Goal: Book appointment/travel/reservation

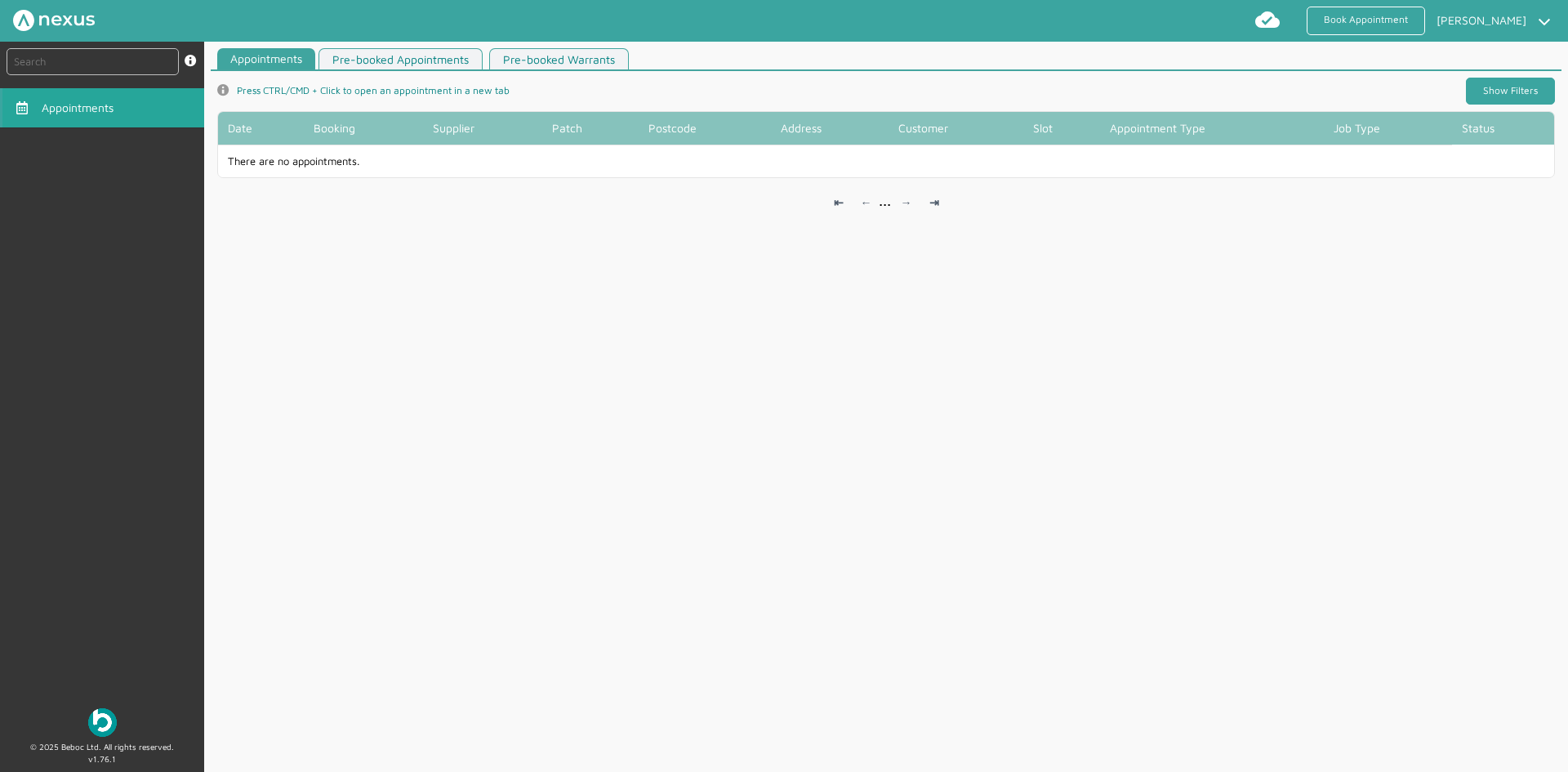
click at [1502, 86] on link "Show Filters" at bounding box center [1511, 91] width 89 height 27
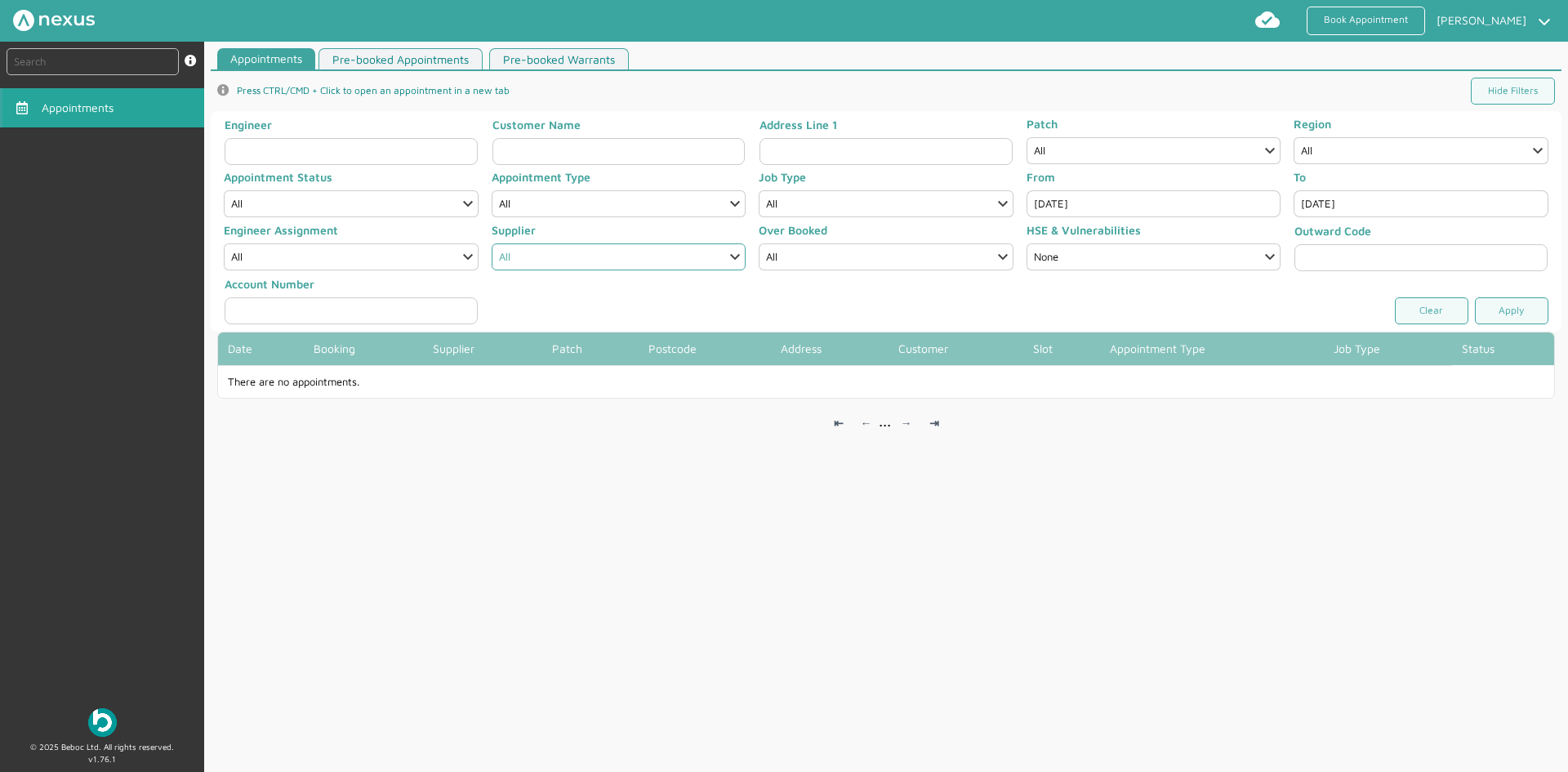
click at [661, 264] on select "All Highland Electricity" at bounding box center [619, 257] width 255 height 27
select select "1: HIGHLAND_ELECTRICITY"
click at [492, 244] on select "All Highland Electricity" at bounding box center [619, 257] width 255 height 27
click at [1502, 309] on link "Apply" at bounding box center [1512, 311] width 74 height 27
click at [1383, 27] on link "Book Appointment" at bounding box center [1366, 21] width 118 height 29
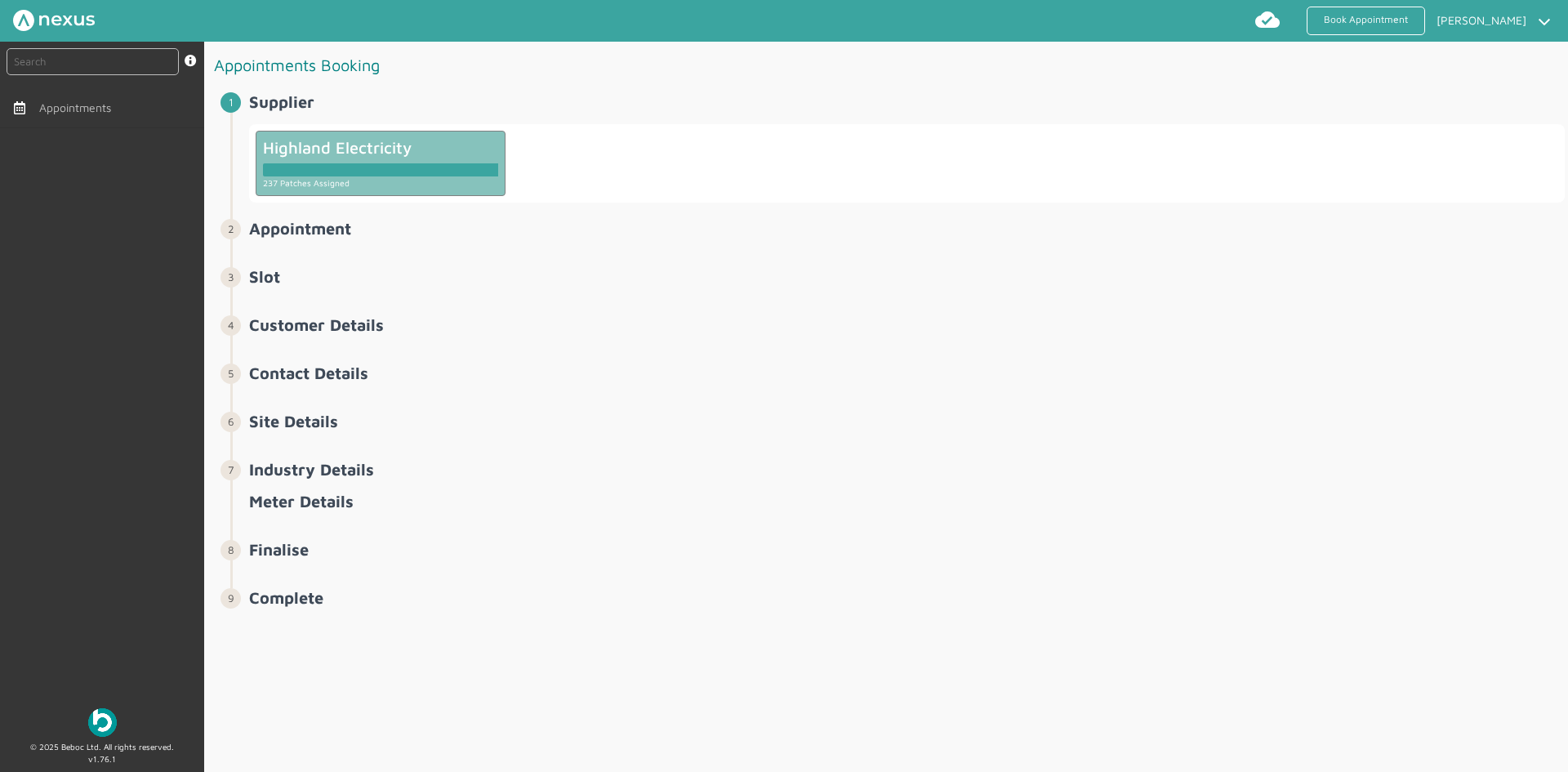
click at [439, 182] on div "237 Patches Assigned" at bounding box center [381, 182] width 235 height 12
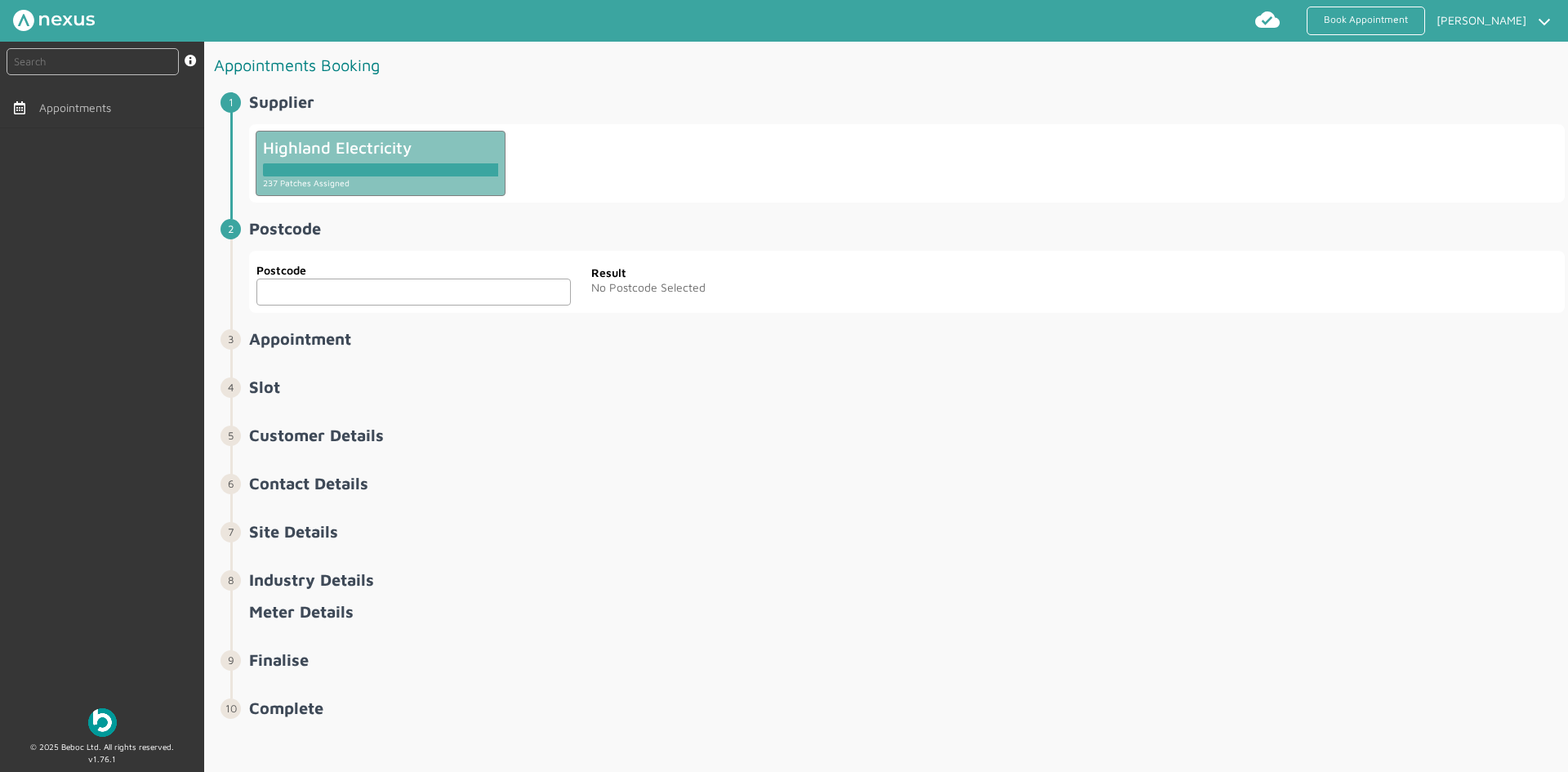
click at [435, 283] on input "text" at bounding box center [413, 292] width 314 height 27
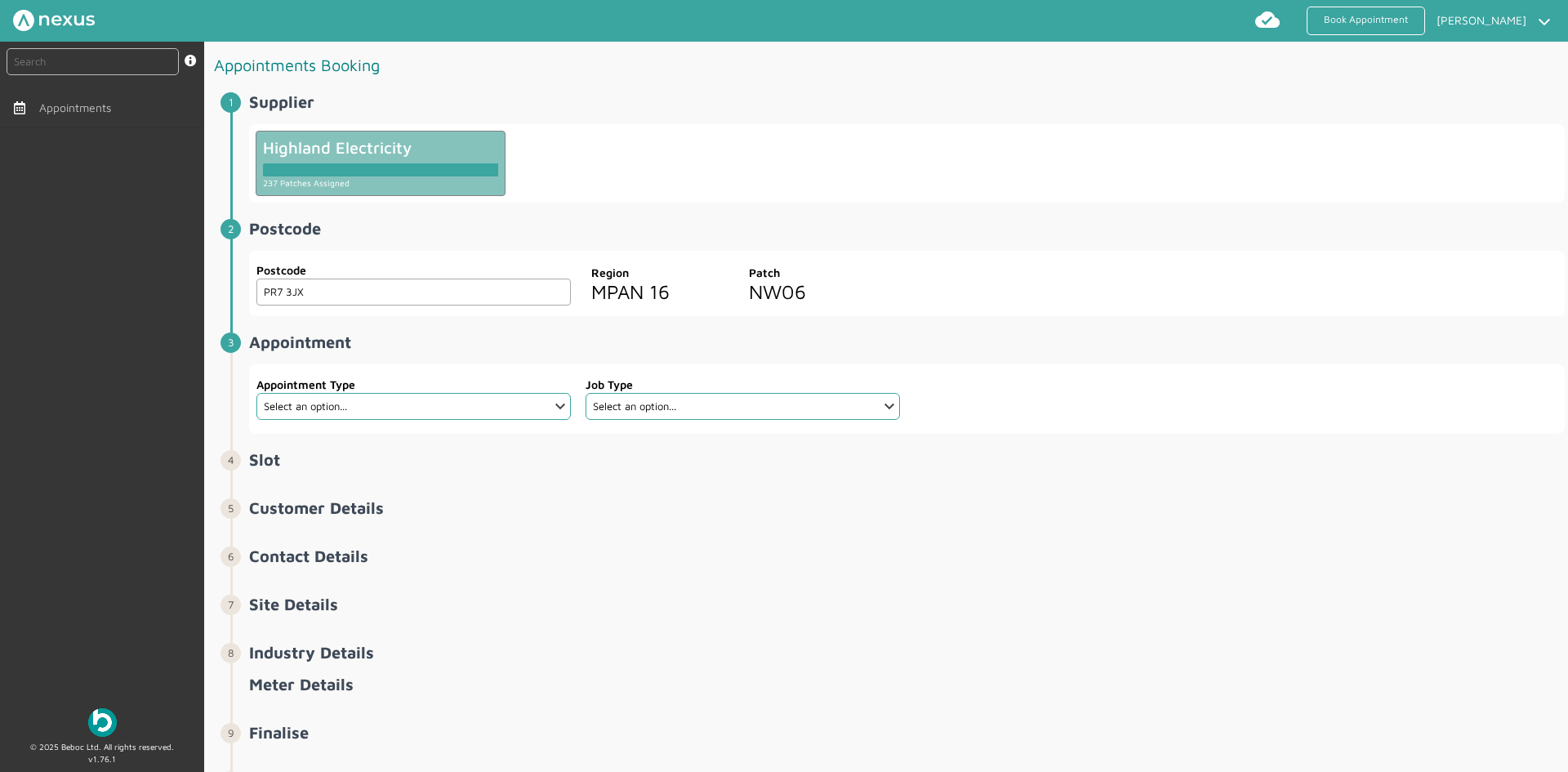
type input "PR7 3JX"
click at [659, 227] on h2 "Postcode ️️️" at bounding box center [907, 228] width 1315 height 19
click at [83, 111] on span "Appointments" at bounding box center [81, 107] width 79 height 13
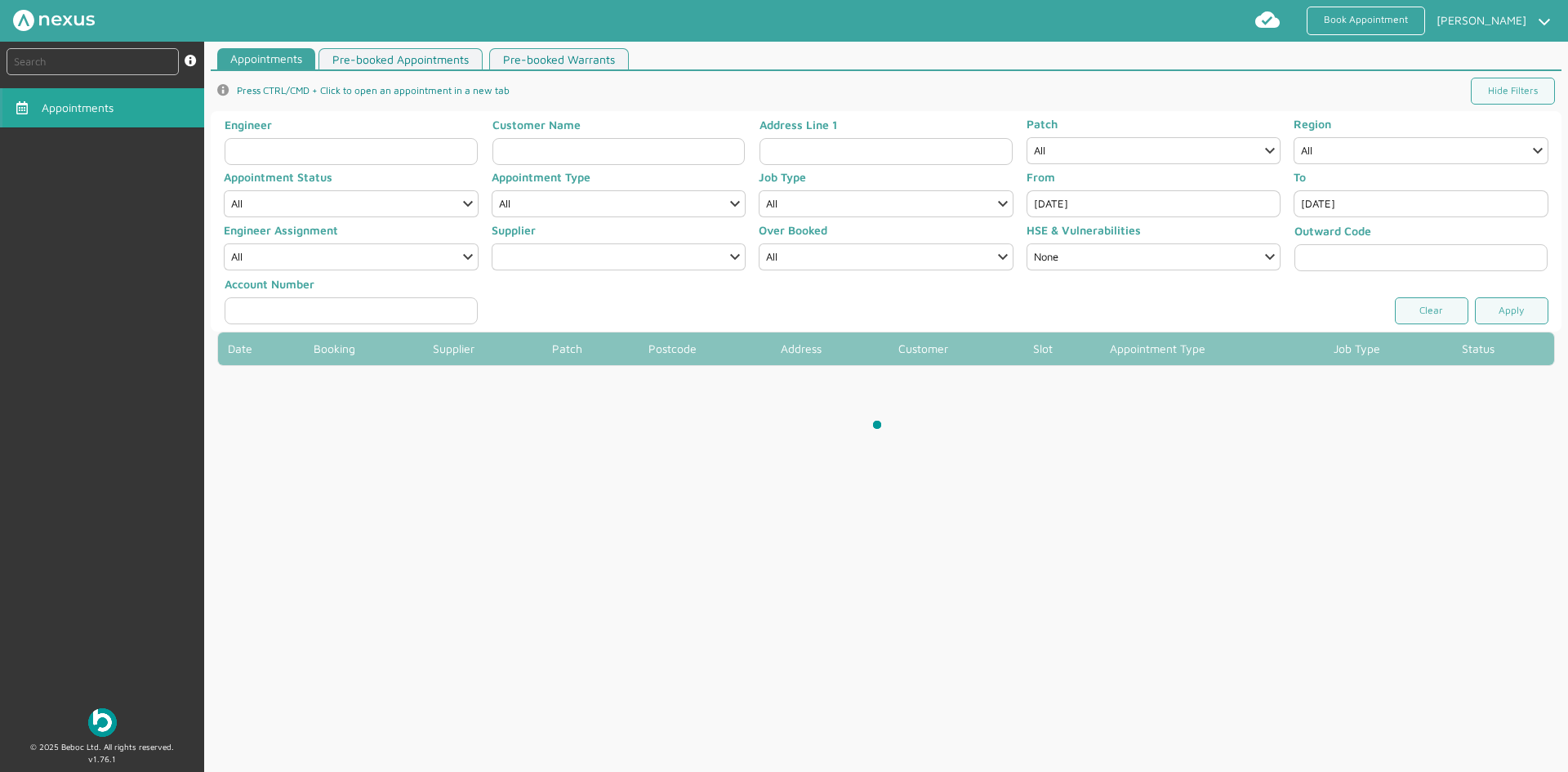
select select "1: HIGHLAND_ELECTRICITY"
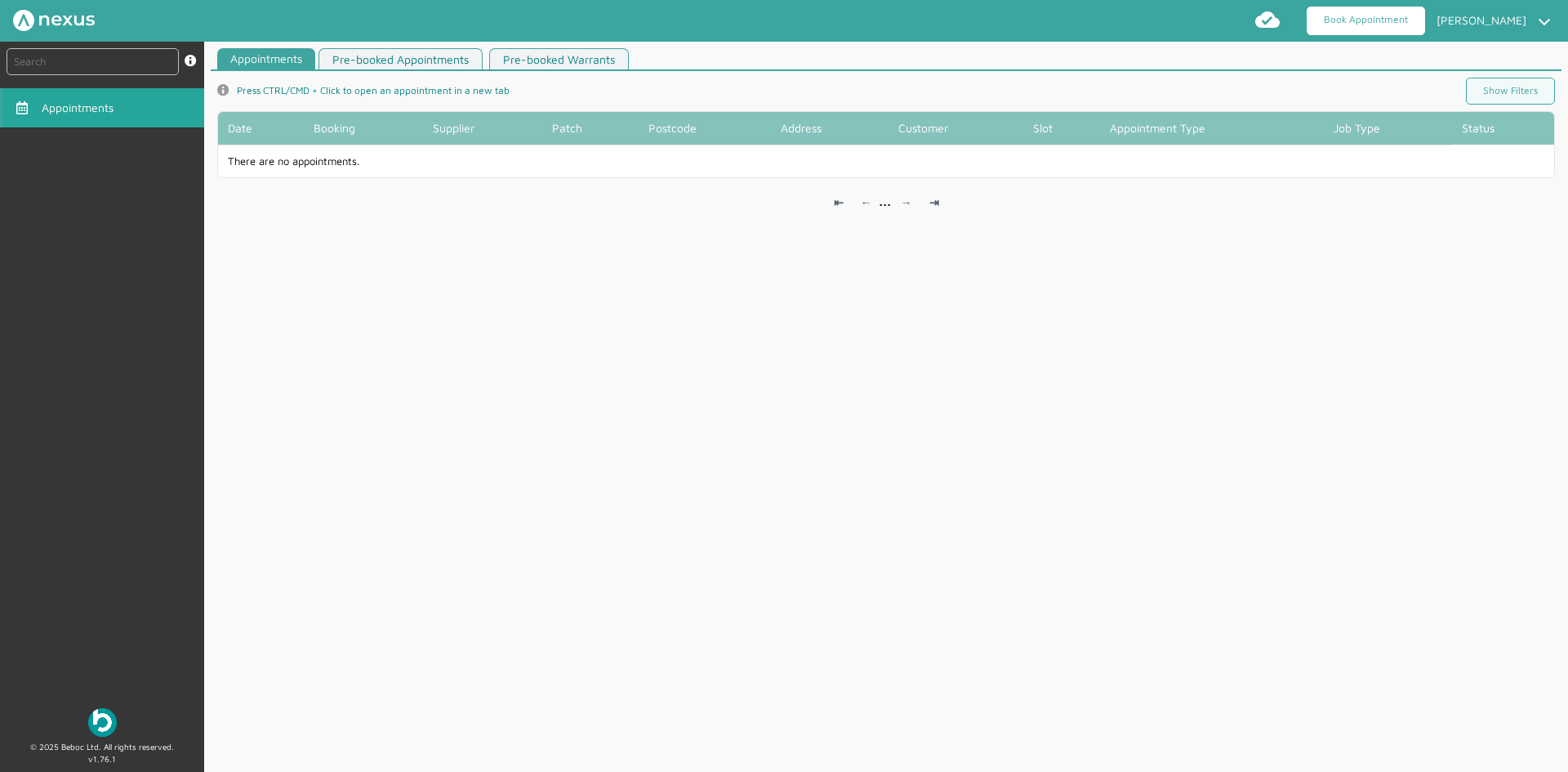
click at [1370, 26] on link "Book Appointment" at bounding box center [1366, 21] width 118 height 29
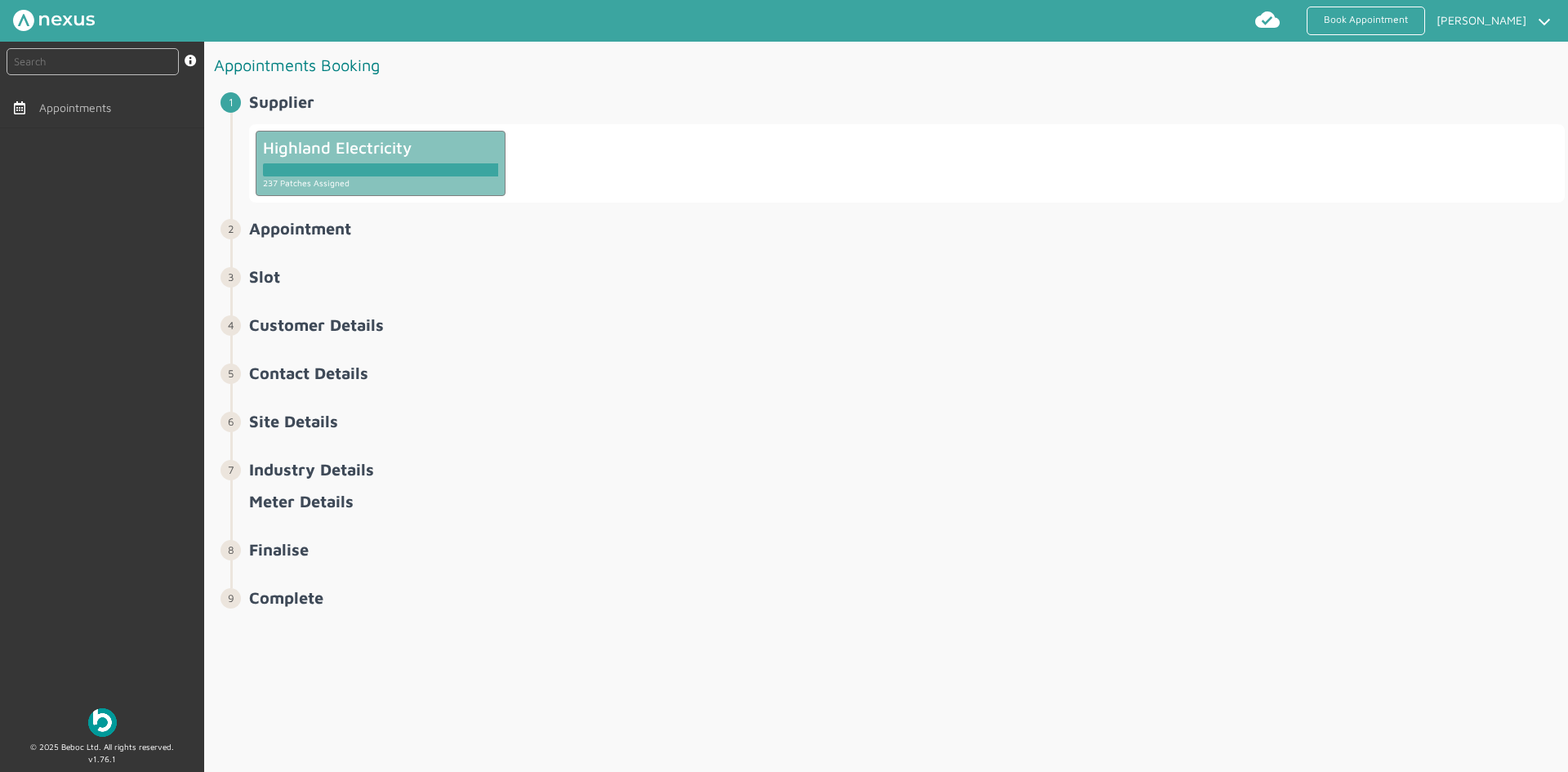
click at [400, 144] on div "Highland Electricity" at bounding box center [381, 147] width 235 height 19
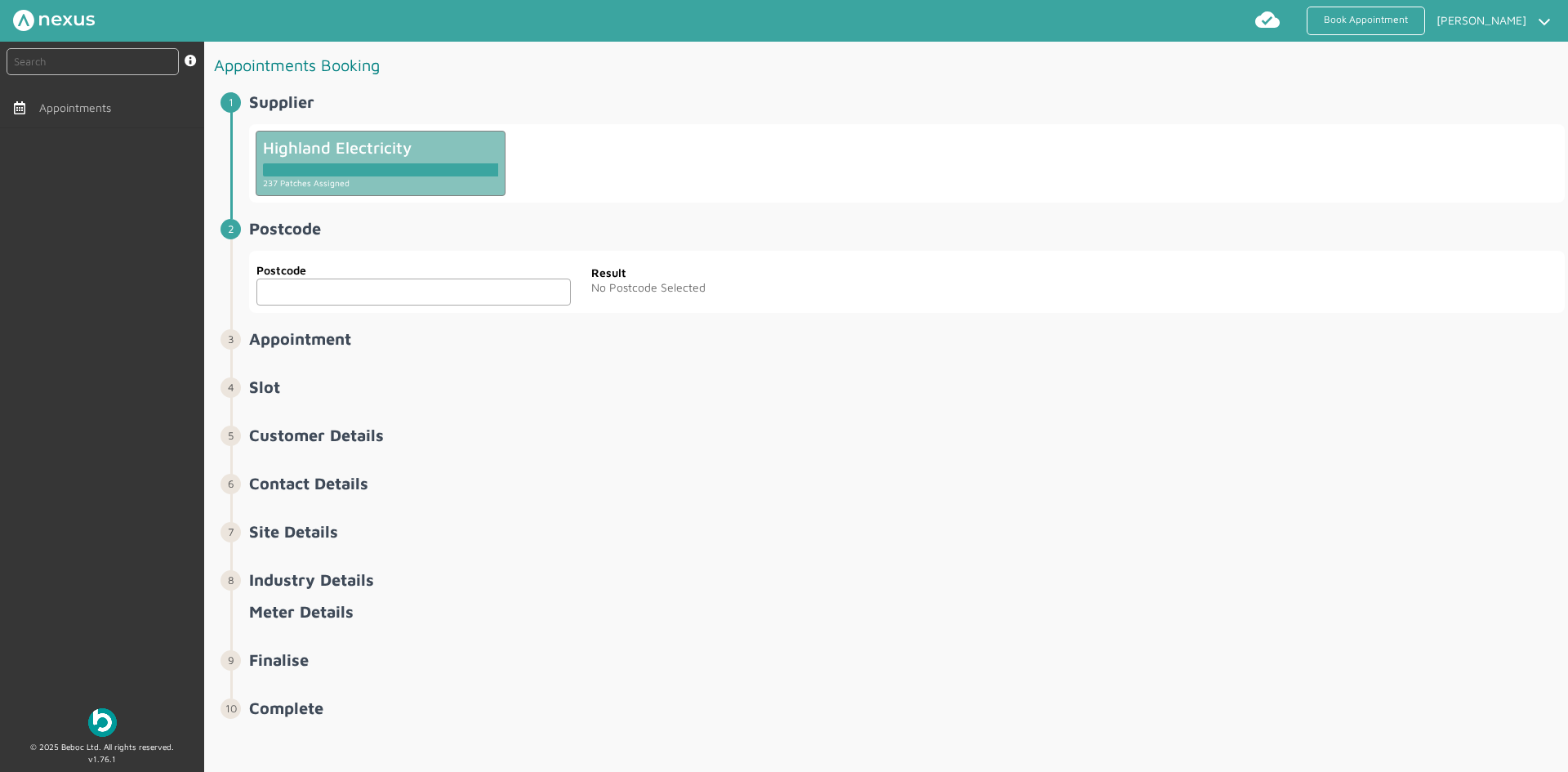
click at [461, 298] on input "text" at bounding box center [413, 292] width 314 height 27
click at [110, 120] on link "Appointments" at bounding box center [102, 108] width 204 height 39
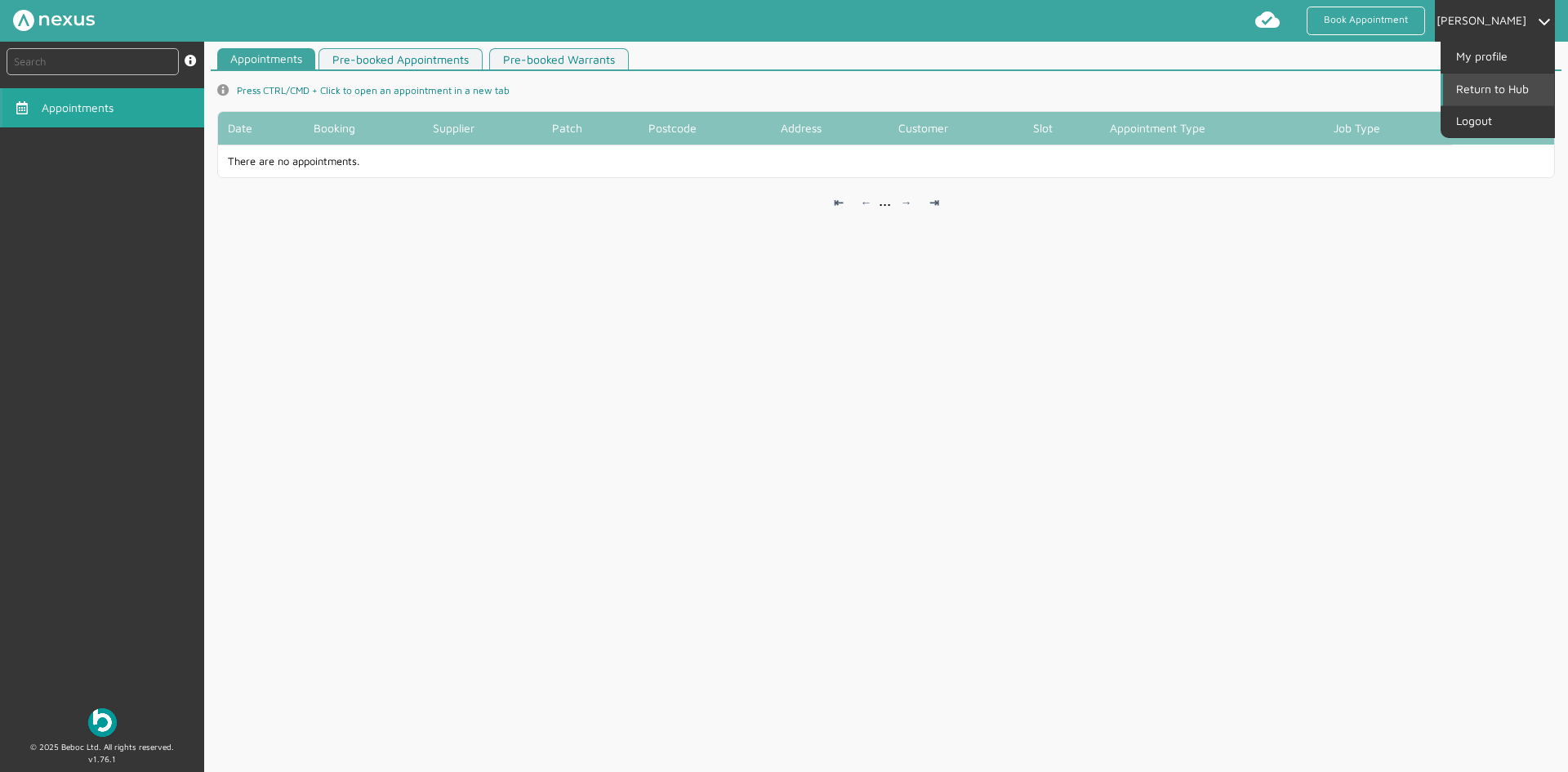
click at [1491, 93] on link "Return to Hub" at bounding box center [1498, 89] width 111 height 31
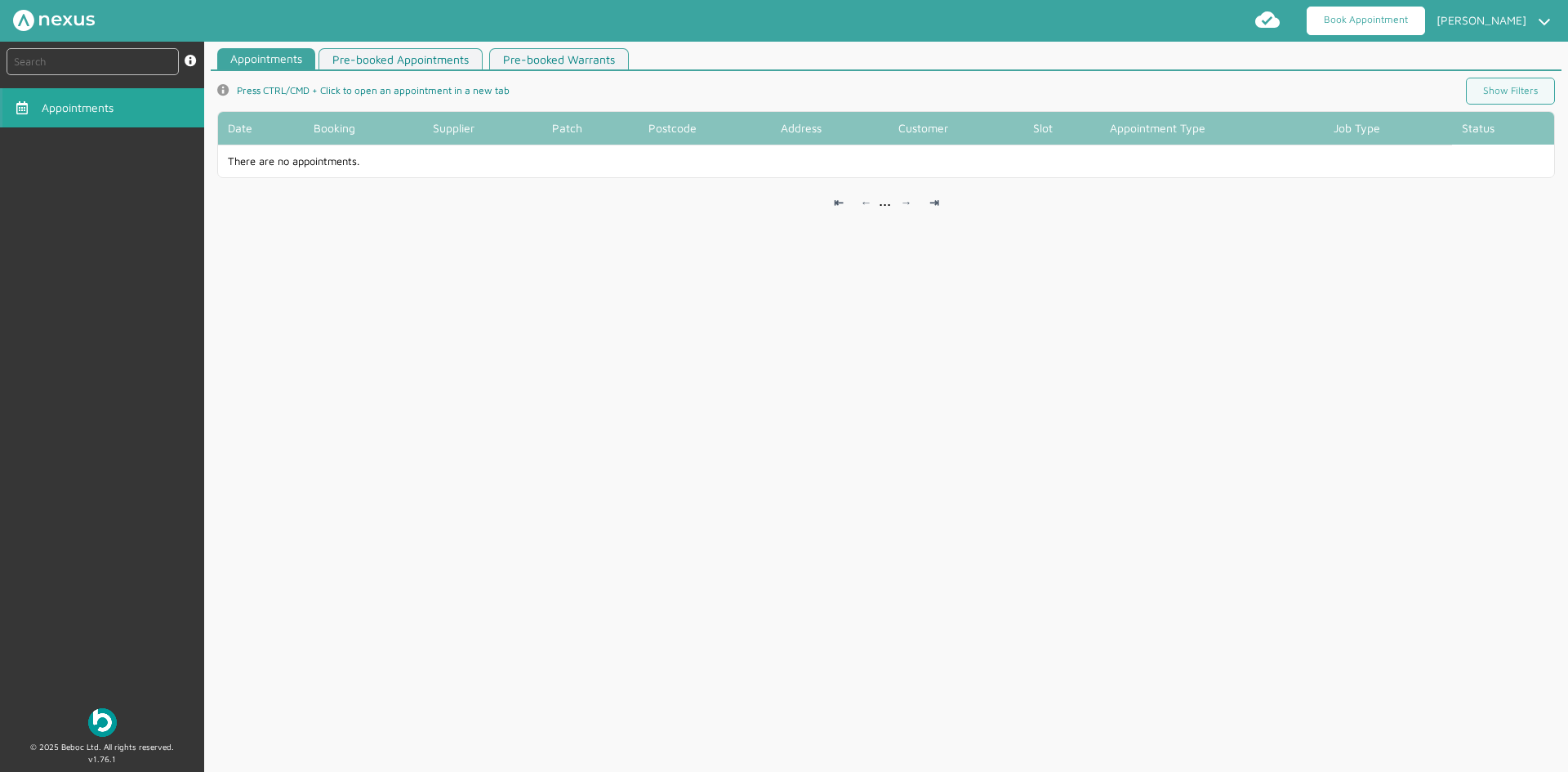
click at [1365, 27] on link "Book Appointment" at bounding box center [1366, 21] width 118 height 29
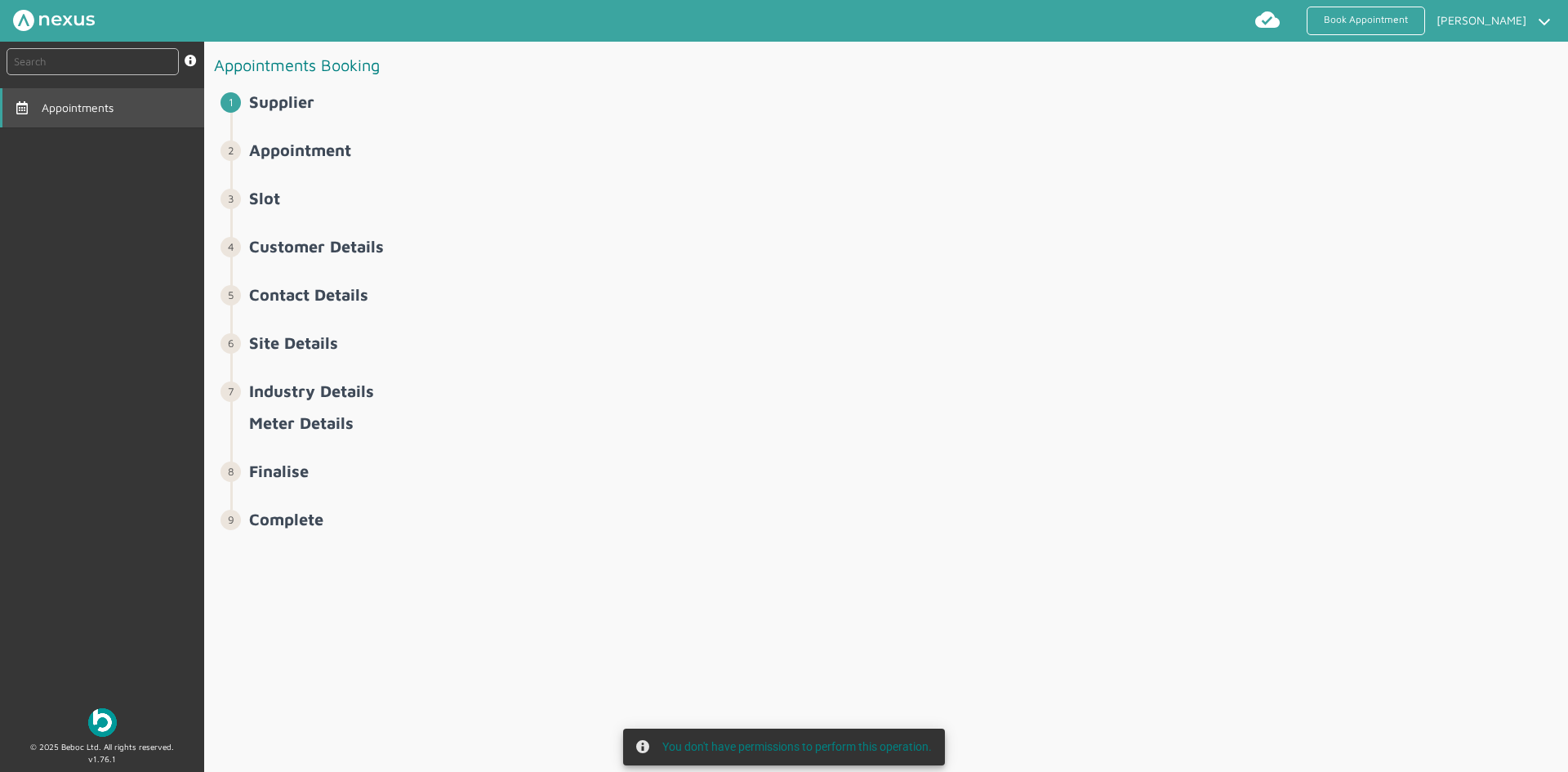
click at [93, 107] on span "Appointments" at bounding box center [81, 107] width 79 height 13
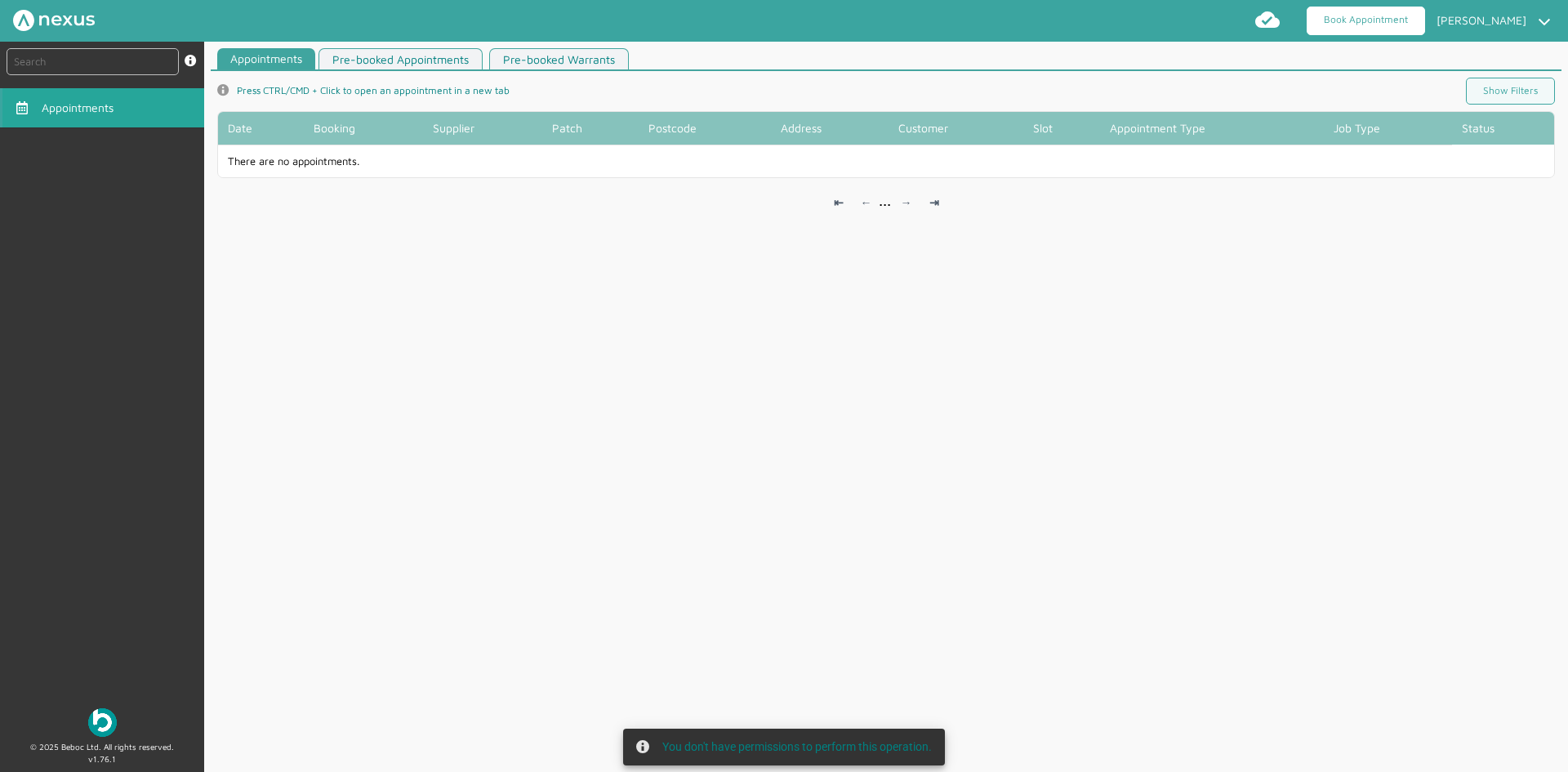
click at [1372, 18] on link "Book Appointment" at bounding box center [1366, 21] width 118 height 29
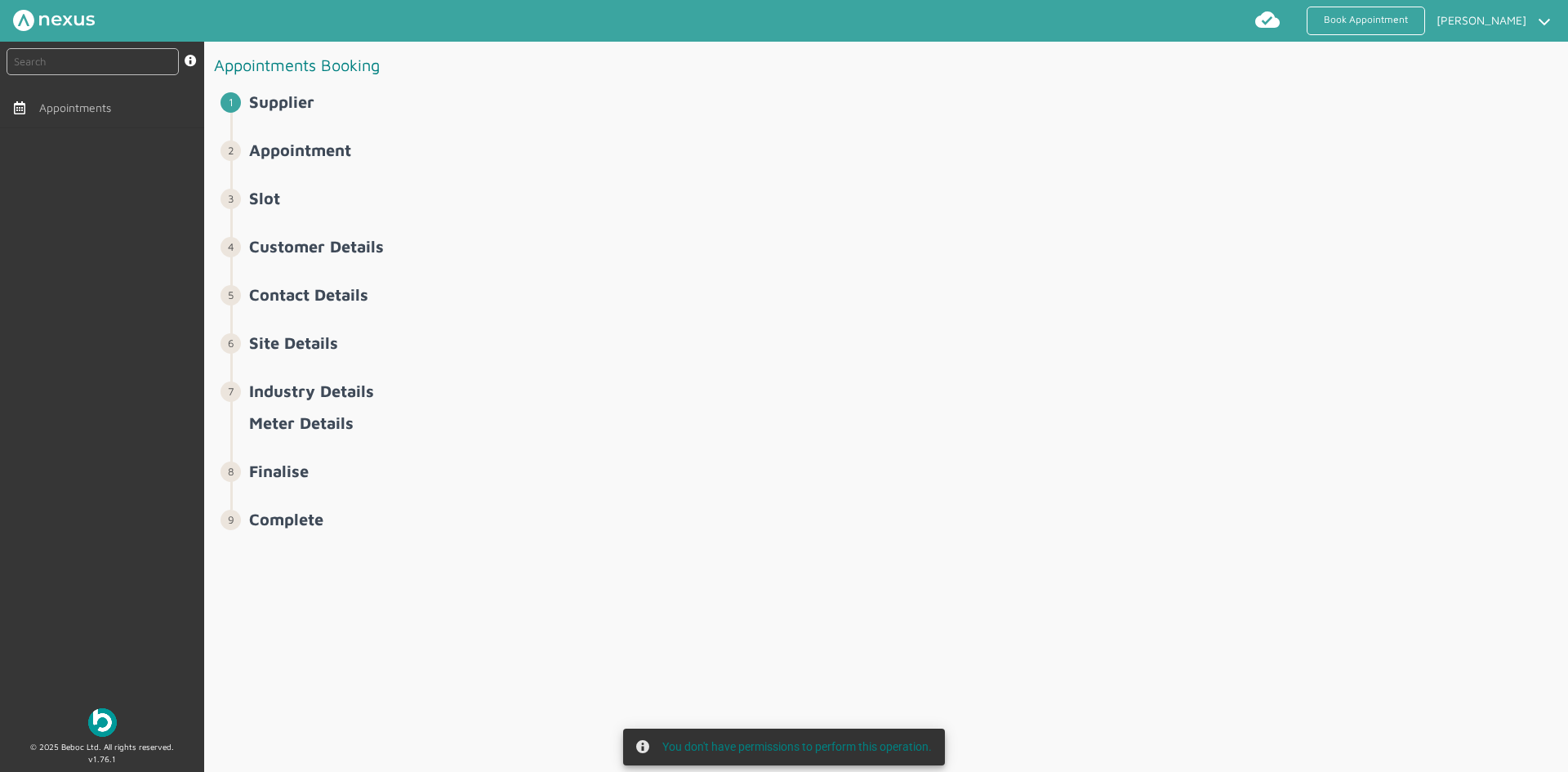
click at [573, 130] on li "Supplier ️️️" at bounding box center [897, 116] width 1334 height 48
click at [91, 113] on span "Appointments" at bounding box center [81, 107] width 79 height 13
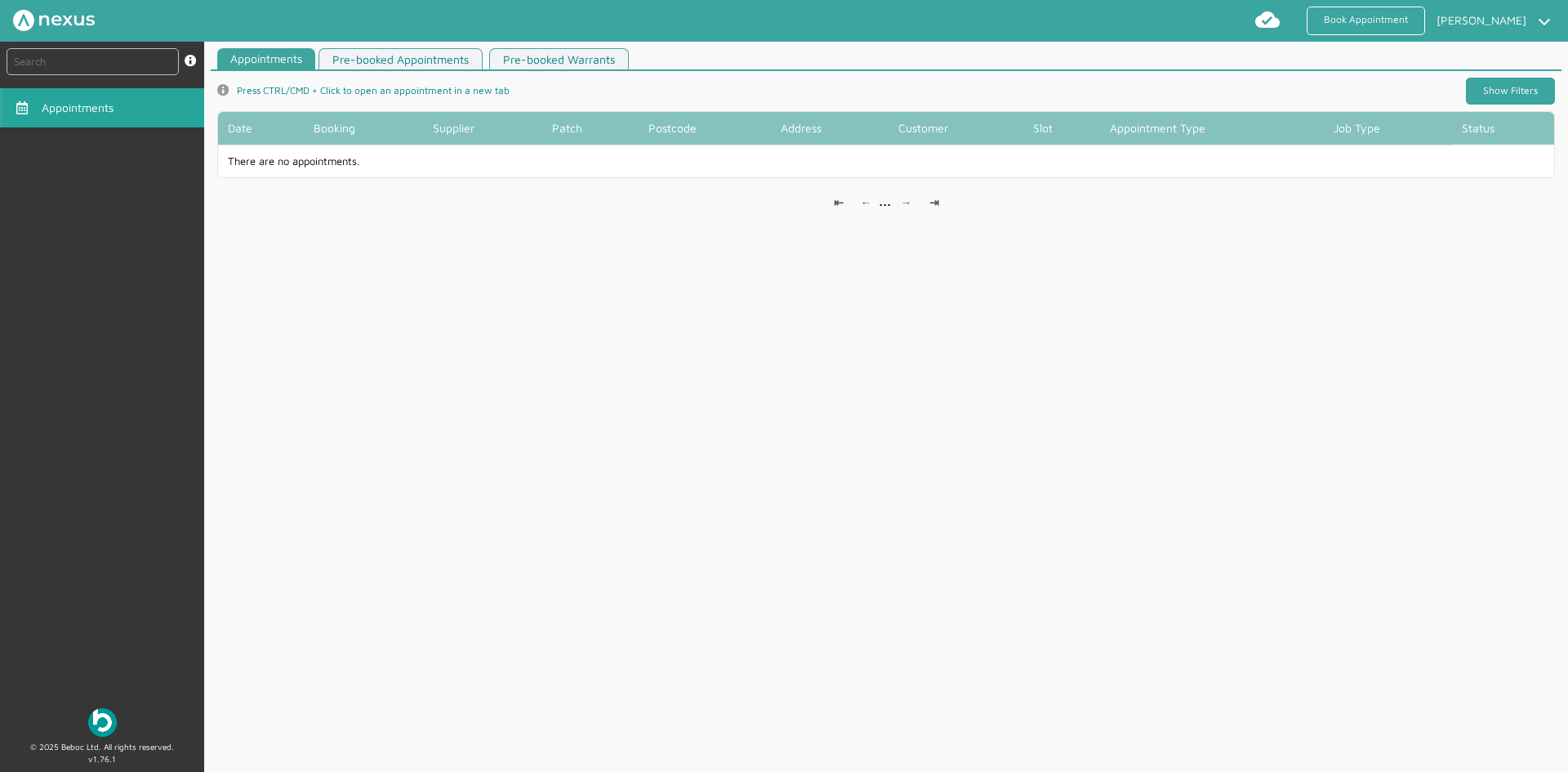
click at [1509, 94] on link "Show Filters" at bounding box center [1511, 91] width 89 height 27
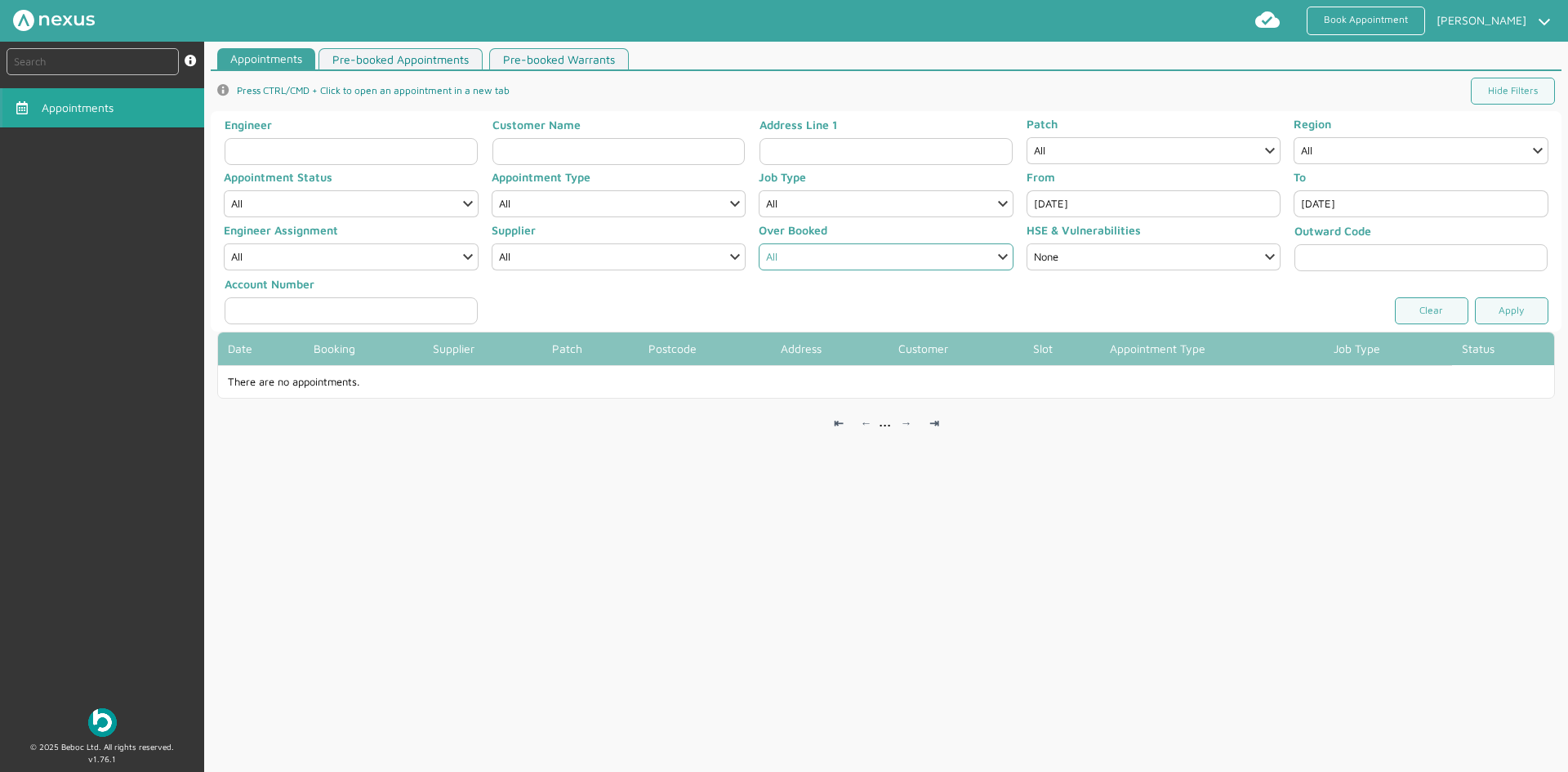
click at [813, 245] on select "All Yes No" at bounding box center [886, 257] width 255 height 27
click at [645, 243] on div "Supplier" at bounding box center [619, 234] width 255 height 20
drag, startPoint x: 636, startPoint y: 256, endPoint x: 620, endPoint y: 269, distance: 20.6
click at [636, 256] on select "All Highland Electricity" at bounding box center [619, 257] width 255 height 27
select select "1: HIGHLAND_ELECTRICITY"
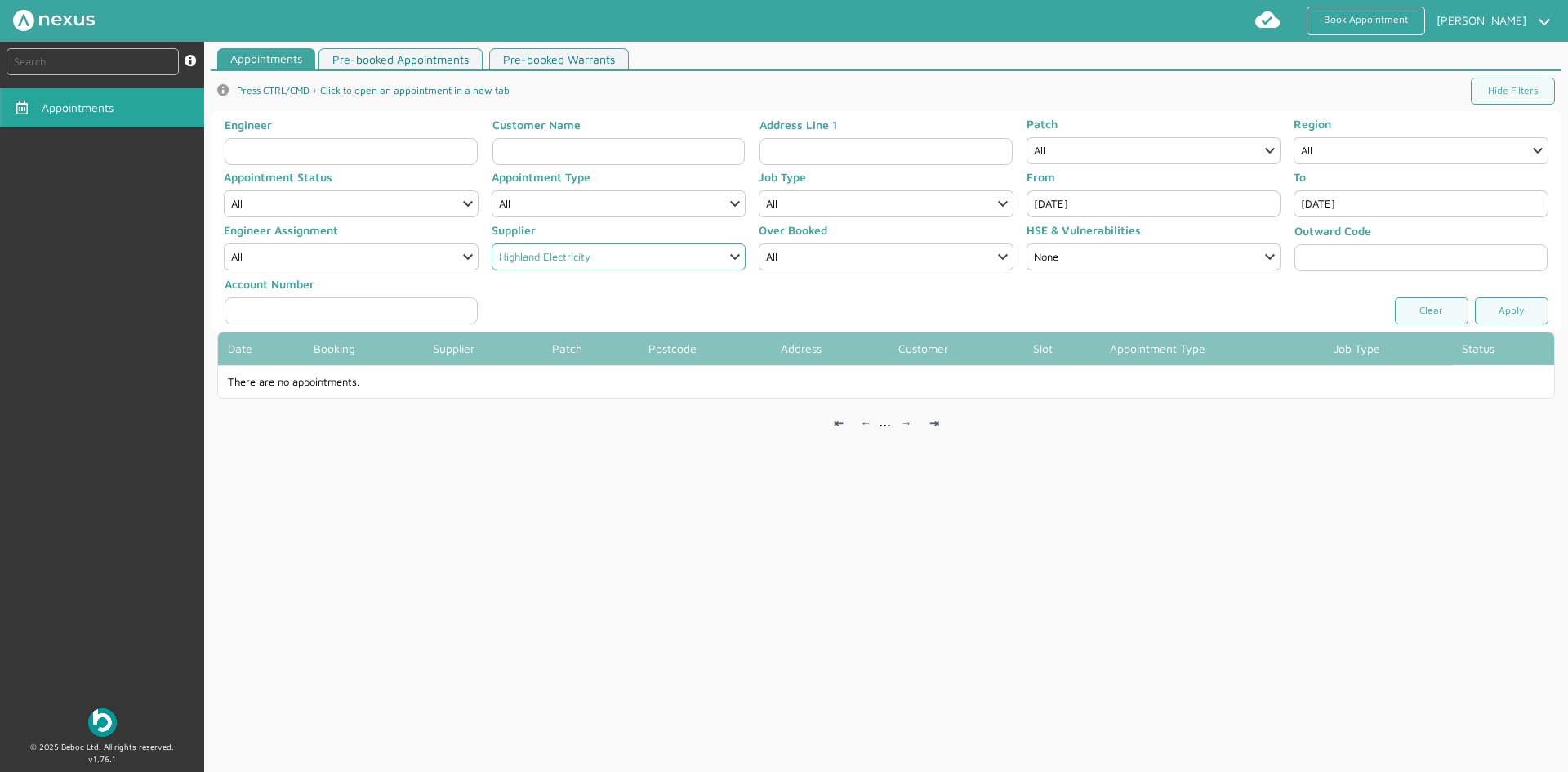
click at [492, 244] on select "All Highland Electricity" at bounding box center [619, 257] width 255 height 27
click at [1489, 301] on link "Apply" at bounding box center [1512, 311] width 74 height 27
click at [1389, 12] on link "Book Appointment" at bounding box center [1366, 21] width 118 height 29
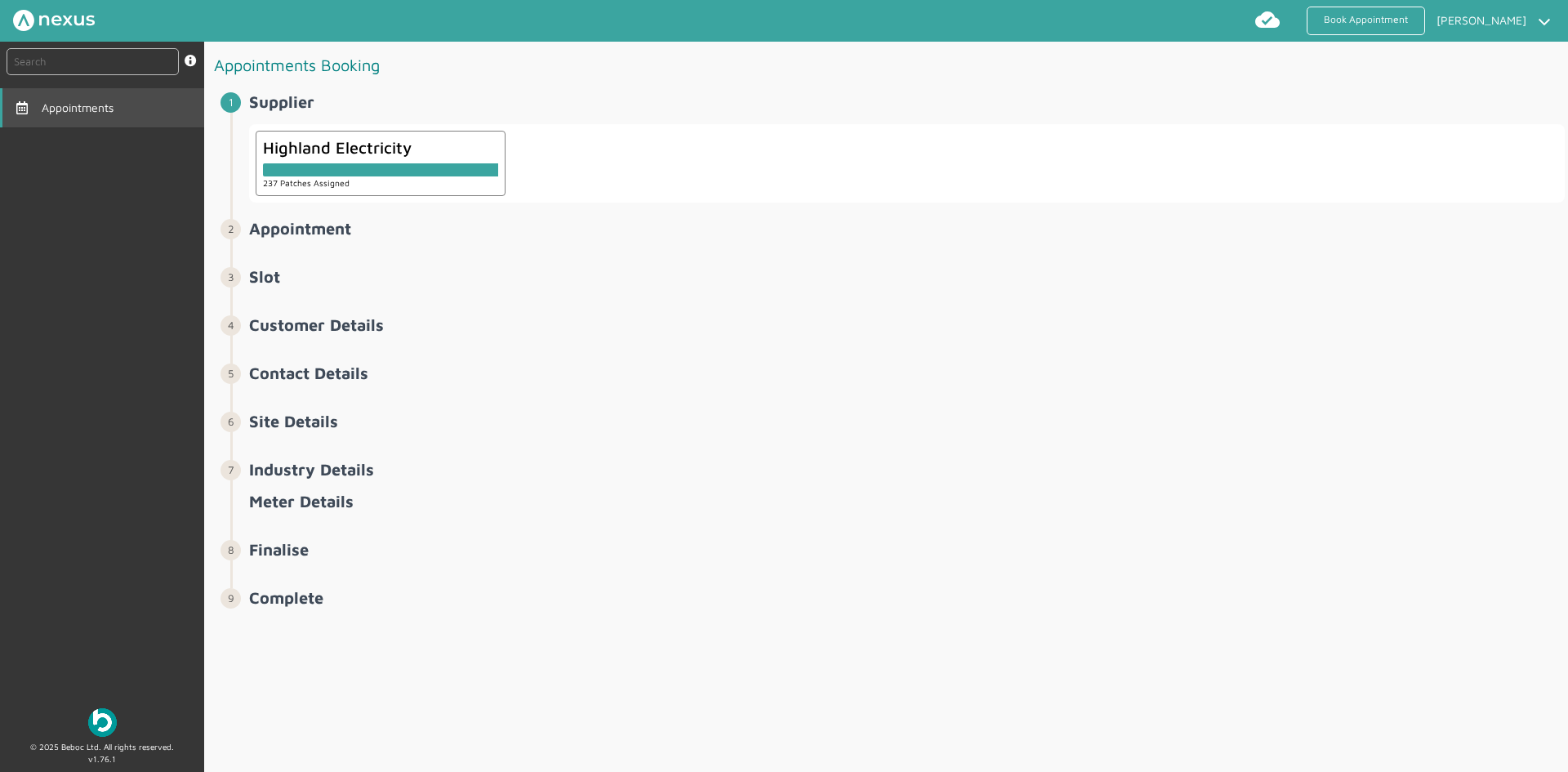
click at [52, 95] on link "Appointments" at bounding box center [102, 108] width 204 height 39
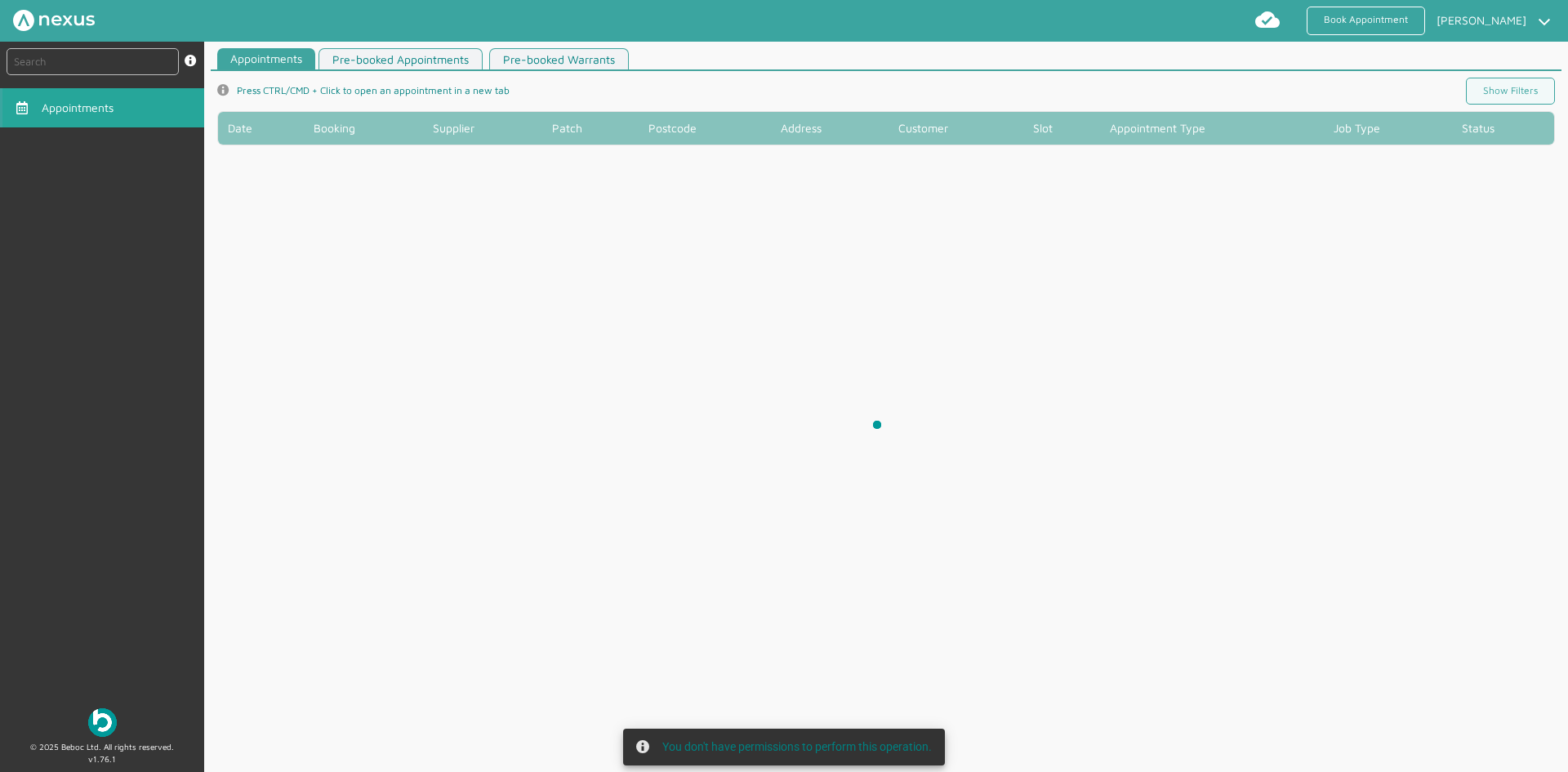
click at [1523, 98] on div at bounding box center [886, 434] width 1364 height 772
click at [1356, 244] on div at bounding box center [886, 434] width 1364 height 772
click at [1496, 96] on div at bounding box center [886, 434] width 1364 height 772
